Goal: Information Seeking & Learning: Learn about a topic

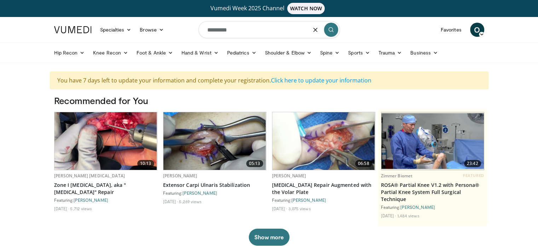
type input "*********"
click at [328, 34] on button "submit" at bounding box center [331, 30] width 14 height 14
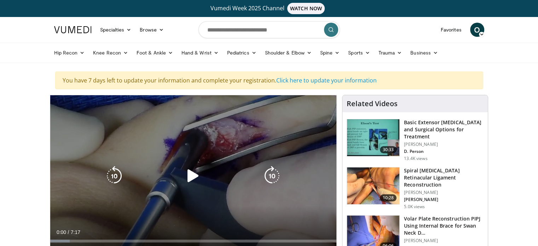
click at [189, 178] on icon "Video Player" at bounding box center [193, 176] width 20 height 20
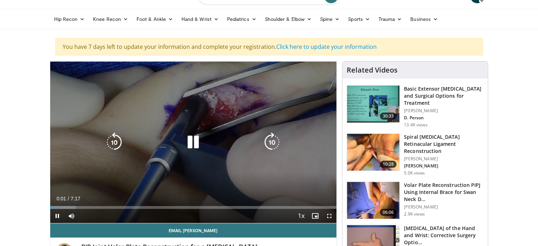
scroll to position [35, 0]
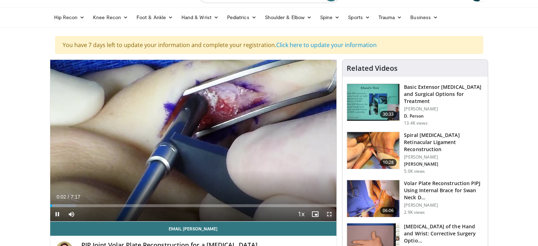
click at [330, 213] on span "Video Player" at bounding box center [329, 214] width 14 height 14
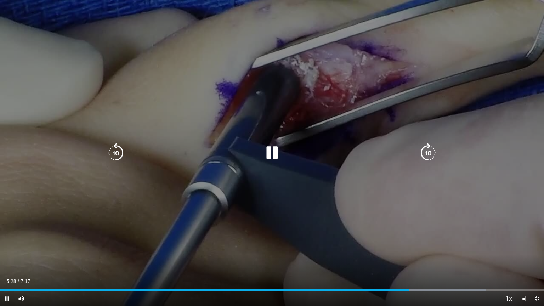
click at [328, 126] on div "10 seconds Tap to unmute" at bounding box center [272, 152] width 544 height 305
